Goal: Task Accomplishment & Management: Use online tool/utility

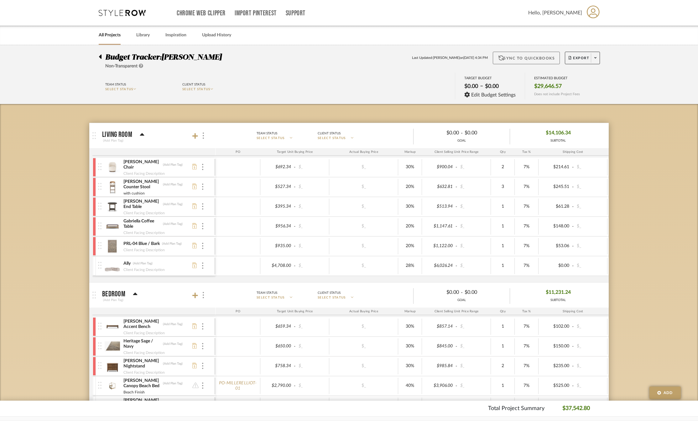
click at [521, 56] on button "Sync to QuickBooks" at bounding box center [526, 58] width 67 height 13
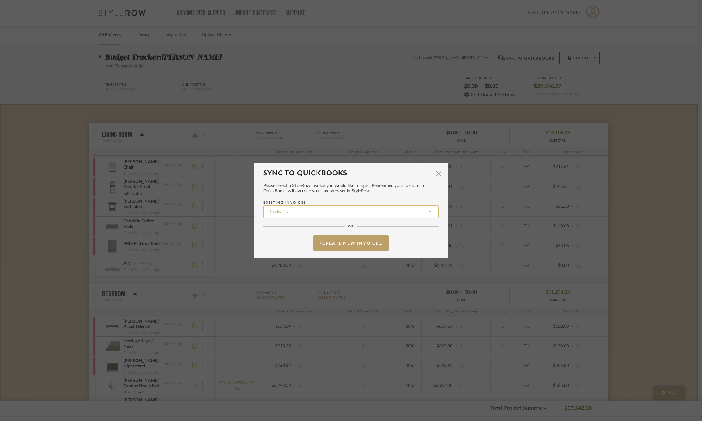
click at [323, 216] on input "Existing Invoices" at bounding box center [350, 211] width 175 height 13
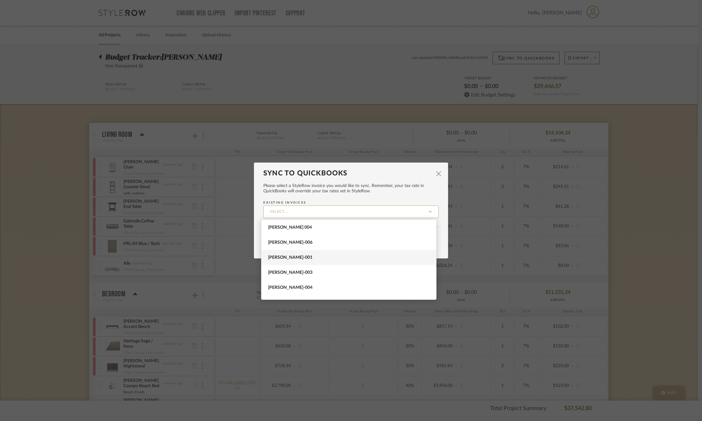
scroll to position [11, 0]
click at [296, 293] on span "[PERSON_NAME]-007" at bounding box center [349, 291] width 163 height 5
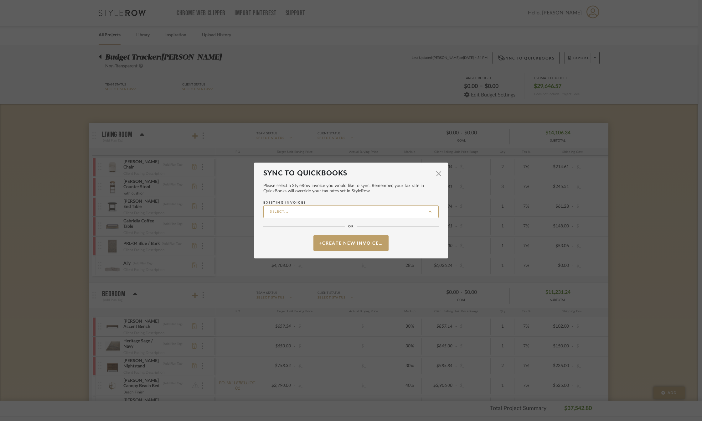
type input "[PERSON_NAME]-007"
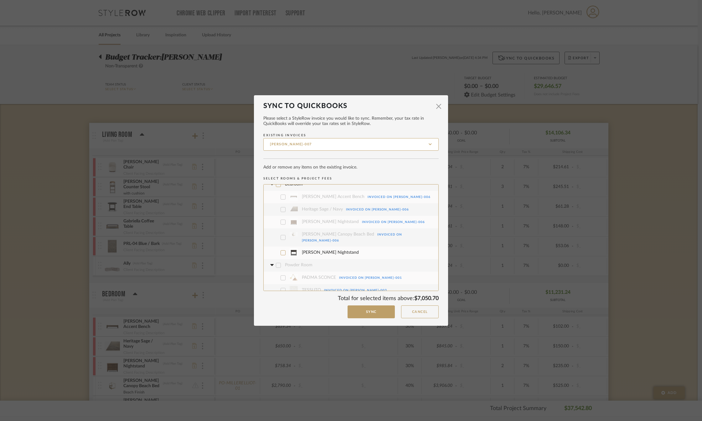
scroll to position [125, 0]
click at [281, 219] on icon at bounding box center [283, 221] width 4 height 4
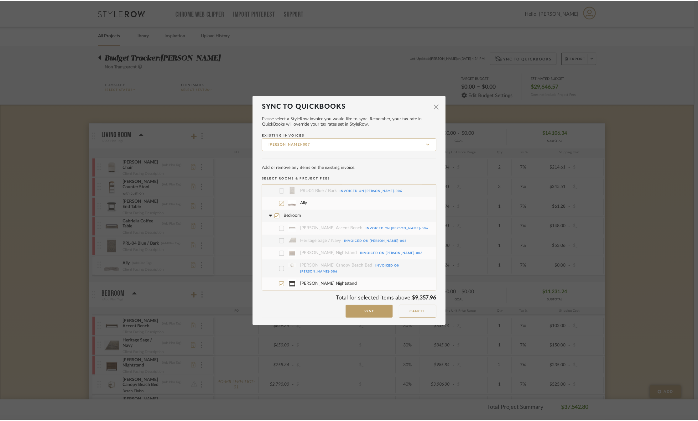
scroll to position [0, 0]
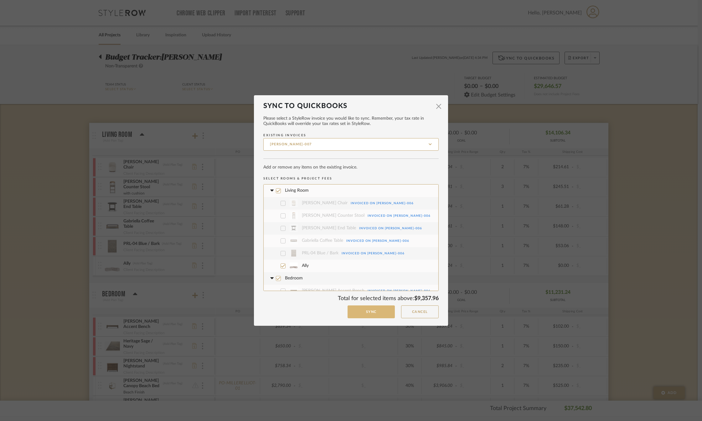
click at [360, 308] on button "Sync" at bounding box center [371, 311] width 47 height 13
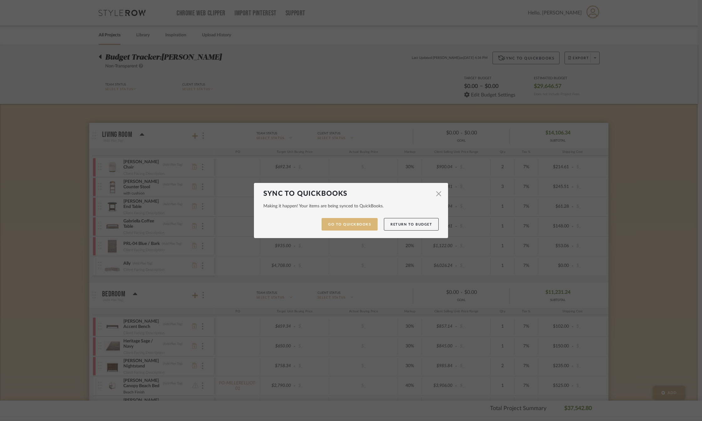
click at [360, 225] on link "Go to QuickBooks" at bounding box center [350, 224] width 56 height 13
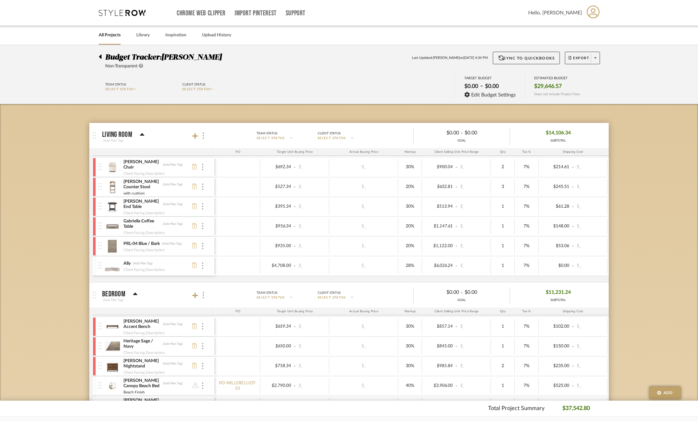
click at [102, 57] on div at bounding box center [102, 56] width 7 height 8
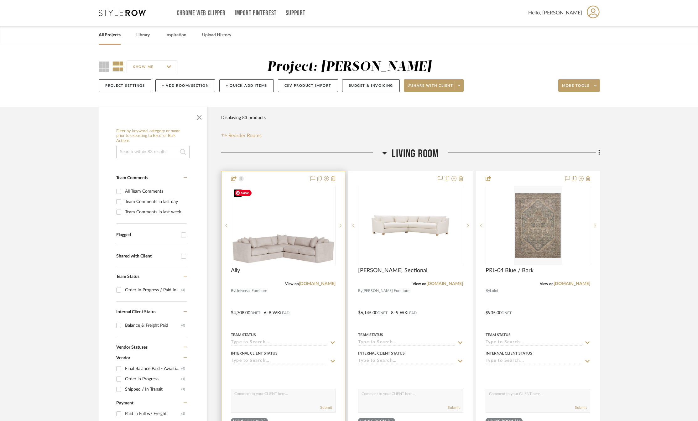
click at [0, 0] on img at bounding box center [0, 0] width 0 height 0
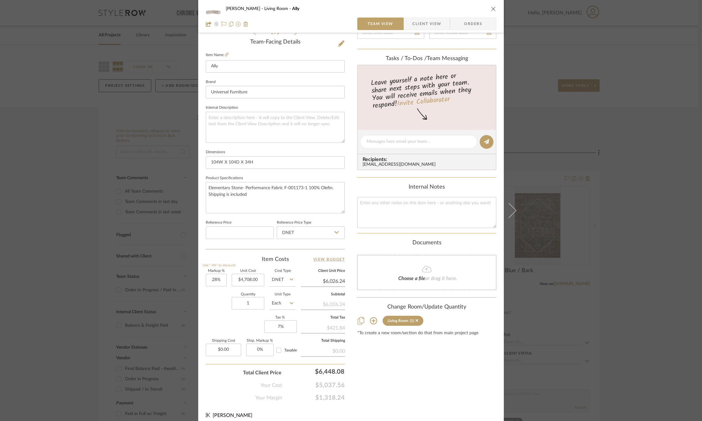
scroll to position [162, 0]
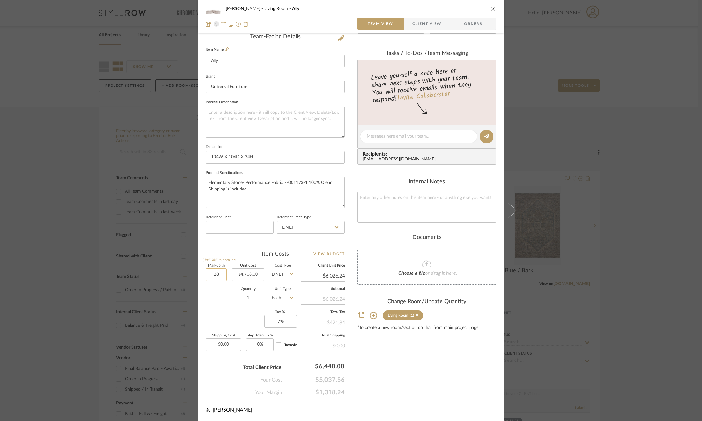
click at [215, 275] on input "28" at bounding box center [216, 274] width 21 height 13
type input "40%"
click at [211, 304] on div "Quantity 1 Unit Type Each" at bounding box center [251, 298] width 90 height 22
type input "$6,591.20"
click at [213, 274] on input "40" at bounding box center [216, 274] width 21 height 13
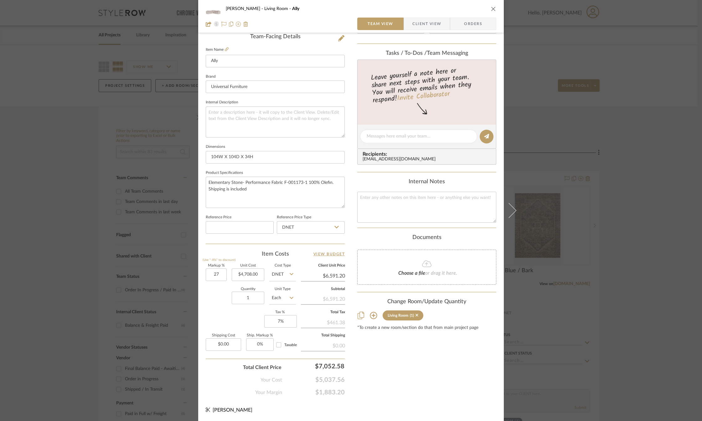
type input "27%"
click at [224, 311] on div "Markup % (Use "-X%" to discount) 27% Unit Cost $4,708.00 Cost Type DNET Client …" at bounding box center [275, 309] width 139 height 91
type input "$5,979.16"
click at [213, 274] on input "27" at bounding box center [216, 274] width 21 height 13
click at [216, 306] on div "Quantity 1 Unit Type Each" at bounding box center [251, 298] width 90 height 22
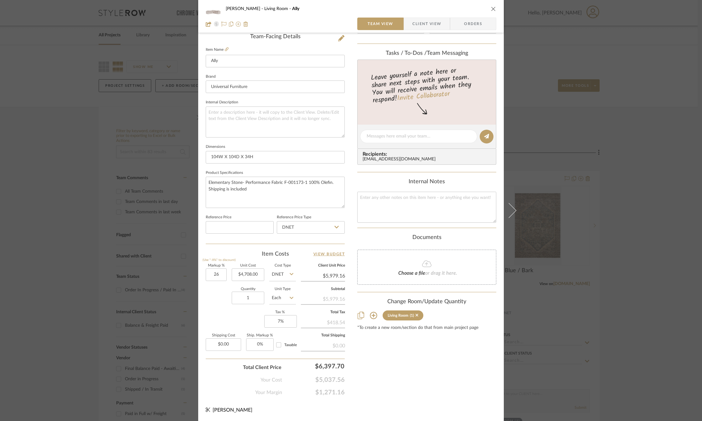
type input "26%"
click at [216, 306] on div "Quantity 1 Unit Type Each" at bounding box center [251, 298] width 90 height 22
type input "$5,932.08"
click at [217, 309] on div "Markup % (Use "-X%" to discount) 26% Unit Cost $4,708.00 Cost Type DNET Client …" at bounding box center [275, 309] width 139 height 91
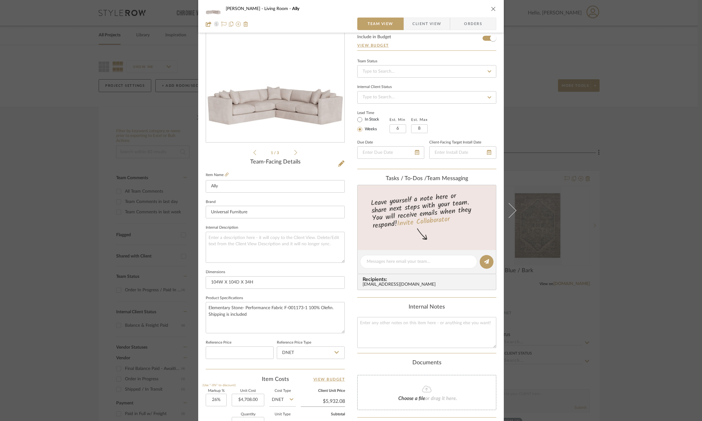
scroll to position [0, 0]
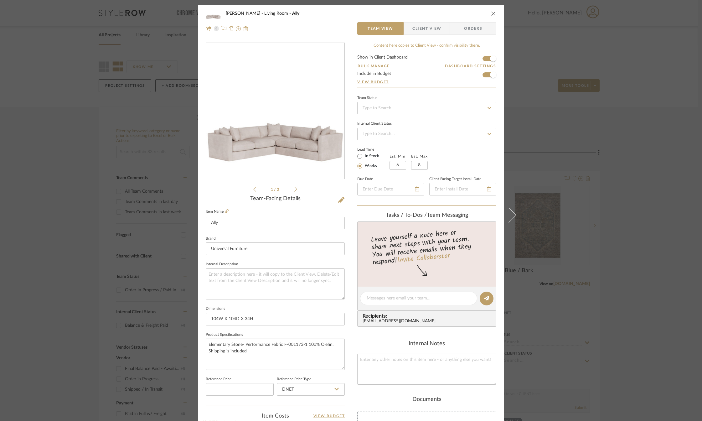
click at [493, 13] on icon "close" at bounding box center [493, 13] width 5 height 5
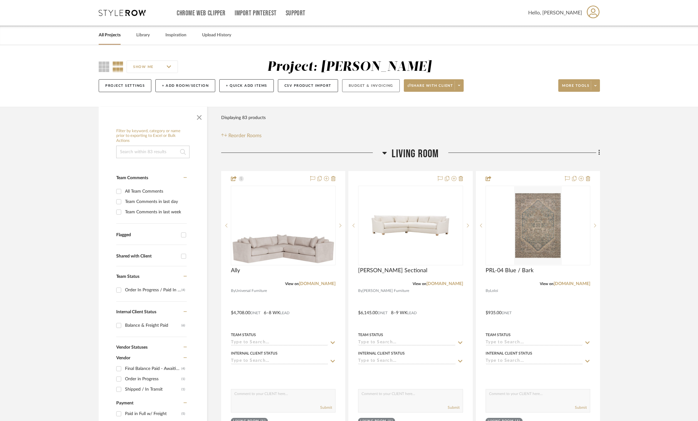
click at [368, 86] on button "Budget & Invoicing" at bounding box center [371, 85] width 58 height 13
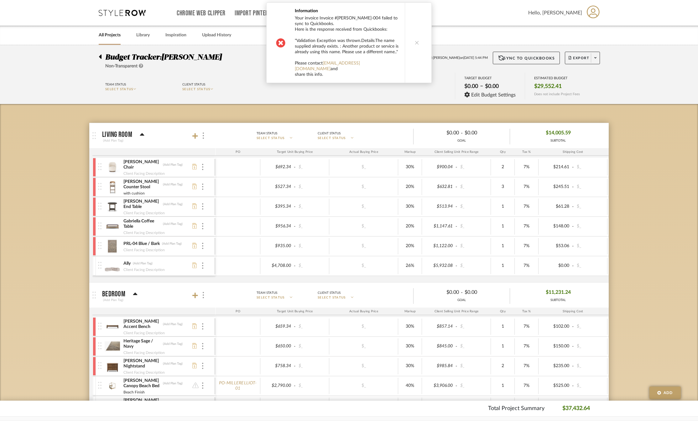
click at [412, 44] on button at bounding box center [417, 43] width 24 height 80
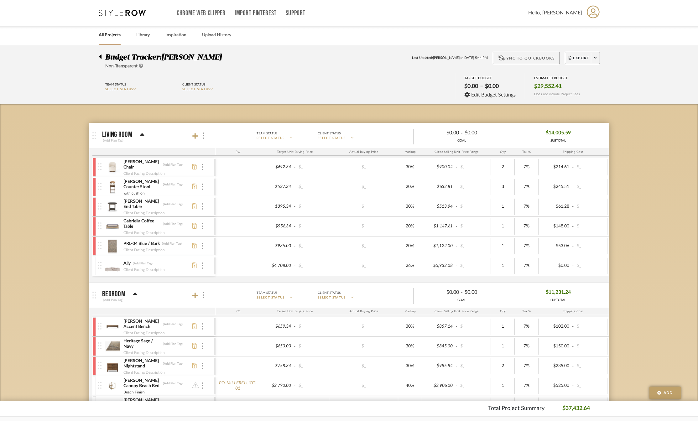
click at [520, 57] on button "Sync to QuickBooks" at bounding box center [526, 58] width 67 height 13
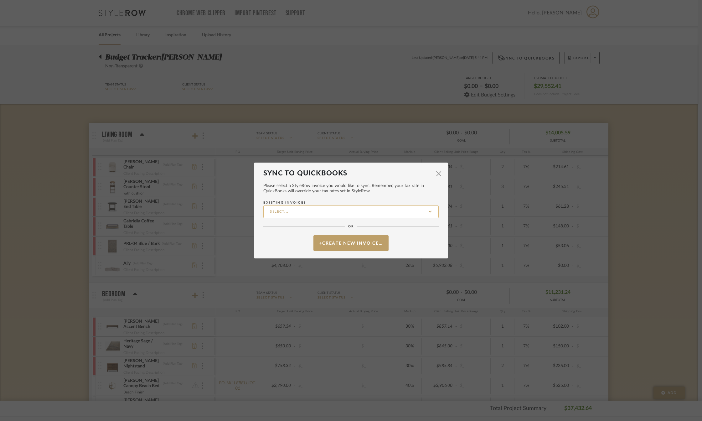
click at [347, 212] on input "Existing Invoices" at bounding box center [350, 211] width 175 height 13
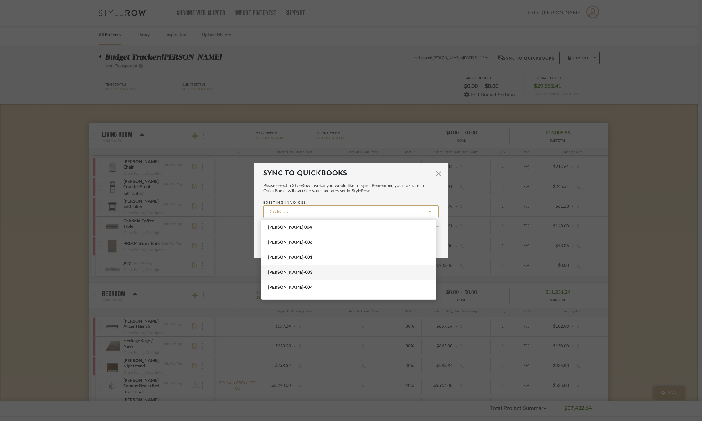
scroll to position [11, 0]
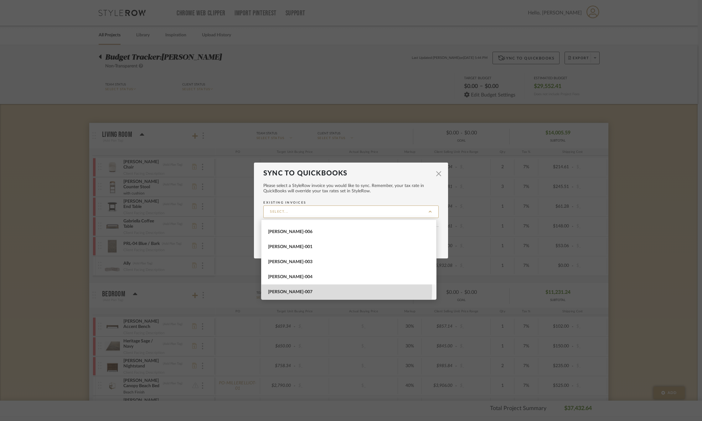
click at [291, 289] on span "[PERSON_NAME]-007" at bounding box center [349, 291] width 163 height 5
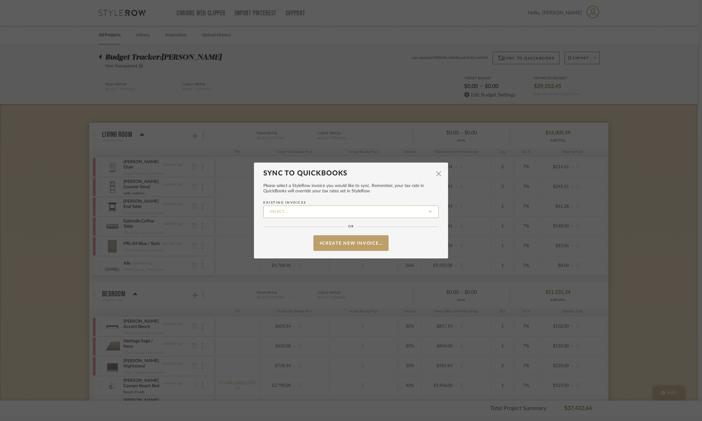
type input "[PERSON_NAME]-007"
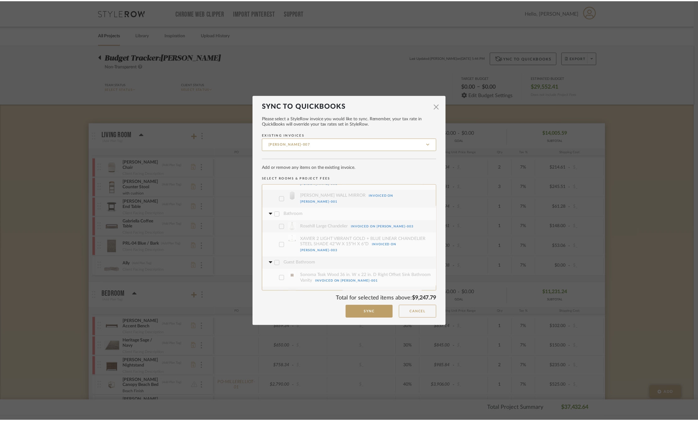
scroll to position [318, 0]
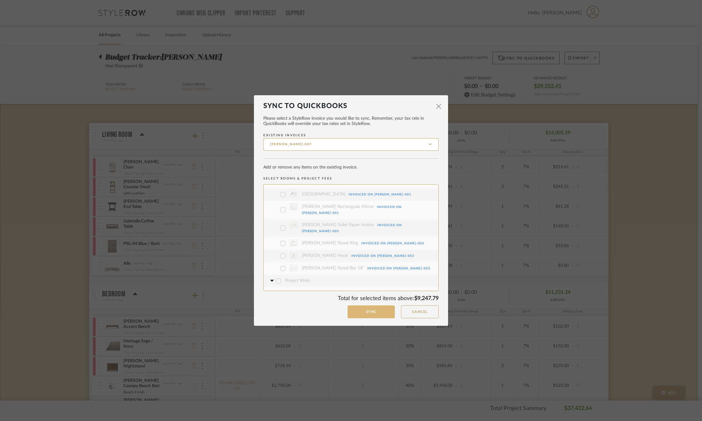
click at [363, 309] on button "Sync" at bounding box center [371, 311] width 47 height 13
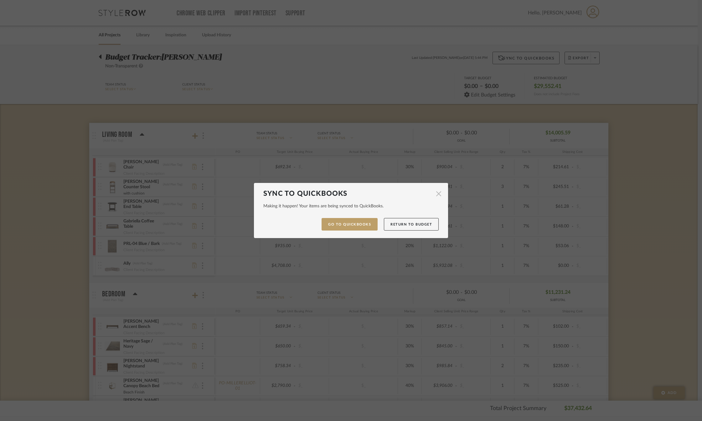
click at [435, 191] on span "button" at bounding box center [438, 194] width 13 height 13
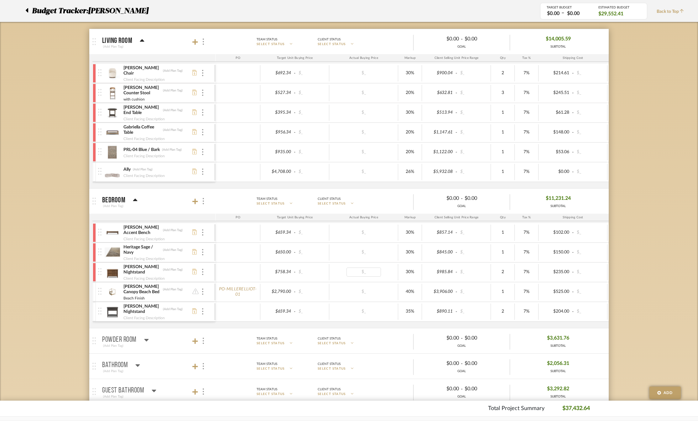
scroll to position [0, 0]
